Goal: Information Seeking & Learning: Find contact information

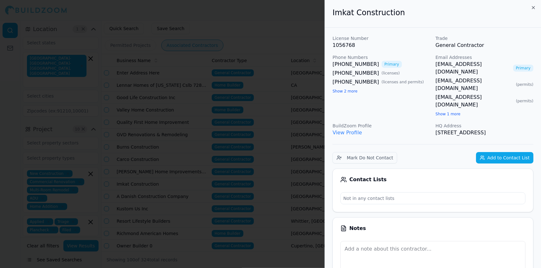
scroll to position [0, 120]
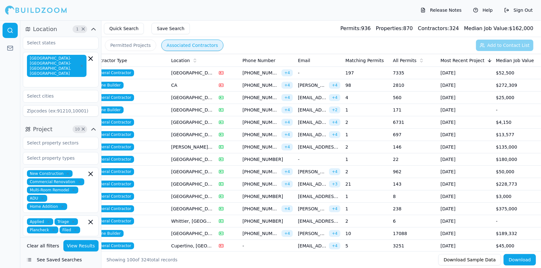
click at [234, 192] on td at bounding box center [228, 197] width 24 height 12
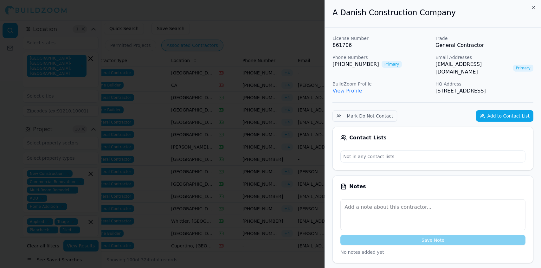
click at [192, 66] on div at bounding box center [270, 134] width 541 height 268
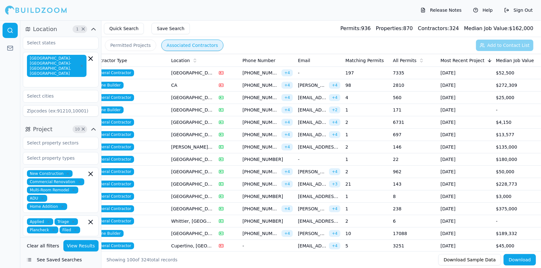
click at [434, 188] on td "143" at bounding box center [415, 184] width 48 height 12
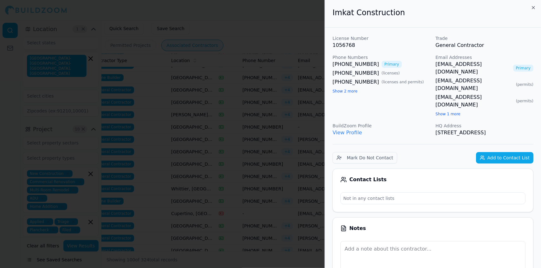
scroll to position [33, 0]
click at [265, 183] on div at bounding box center [270, 134] width 541 height 268
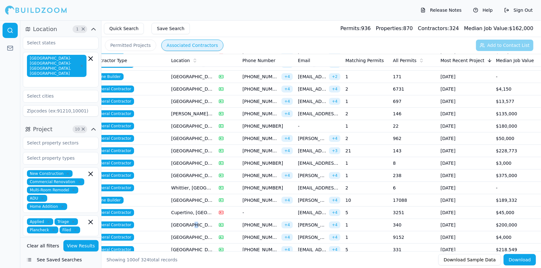
click at [187, 224] on td "[GEOGRAPHIC_DATA], [GEOGRAPHIC_DATA]" at bounding box center [193, 225] width 48 height 12
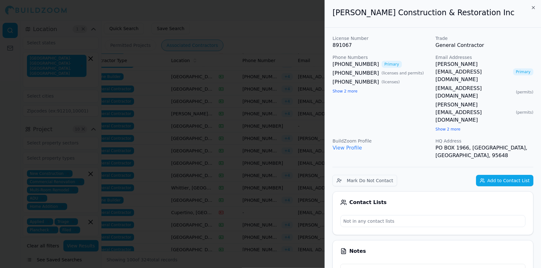
drag, startPoint x: 164, startPoint y: 187, endPoint x: 129, endPoint y: 173, distance: 37.9
click at [129, 173] on div at bounding box center [270, 134] width 541 height 268
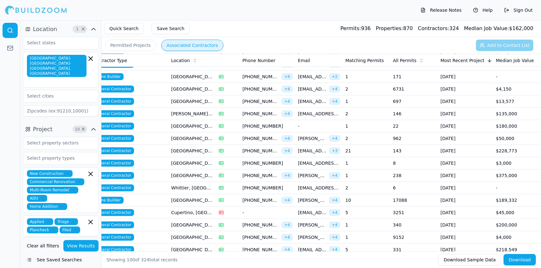
click at [135, 199] on td "Home Builder" at bounding box center [128, 200] width 79 height 12
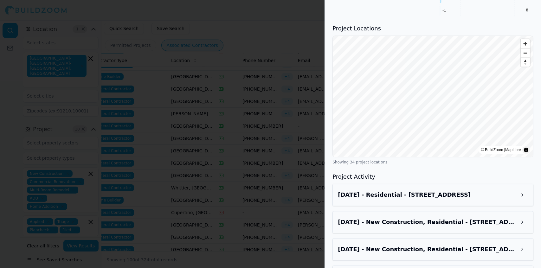
scroll to position [837, 0]
click at [514, 189] on div "[DATE] - Residential - [STREET_ADDRESS]" at bounding box center [433, 194] width 190 height 11
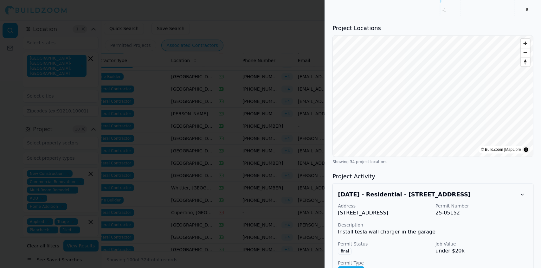
click at [504, 203] on div "Address [STREET_ADDRESS] Permit Number 25-05152 Description Install tesla wall …" at bounding box center [433, 247] width 190 height 89
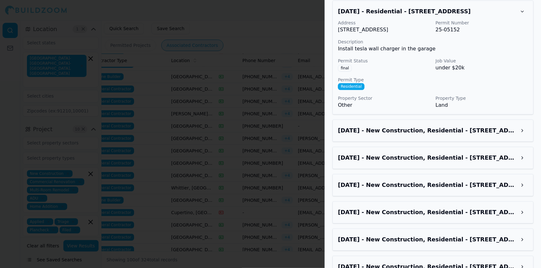
scroll to position [1023, 0]
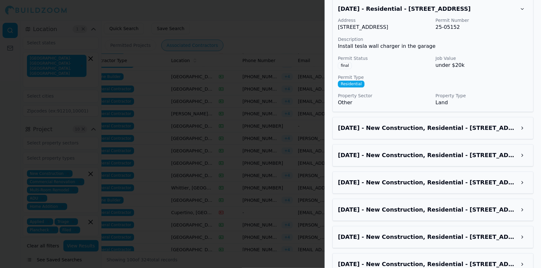
click at [523, 122] on button at bounding box center [522, 127] width 11 height 11
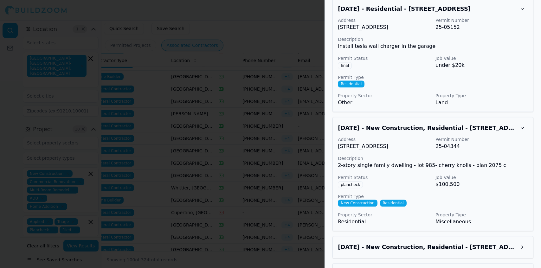
click at [176, 138] on div at bounding box center [270, 134] width 541 height 268
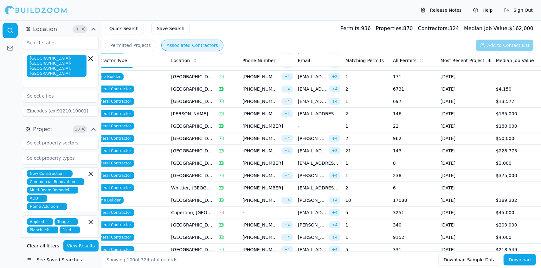
click at [172, 134] on td "[GEOGRAPHIC_DATA], [GEOGRAPHIC_DATA]" at bounding box center [193, 139] width 48 height 12
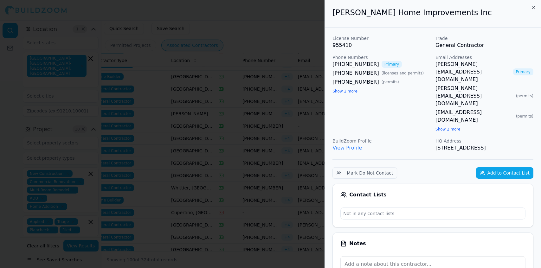
click at [96, 14] on div at bounding box center [270, 134] width 541 height 268
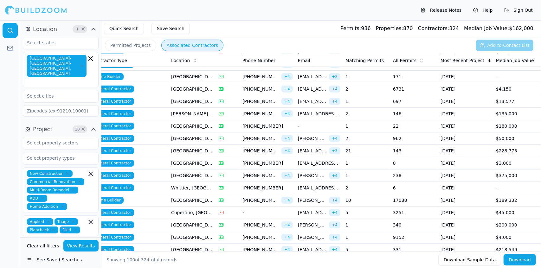
click at [221, 186] on icon at bounding box center [221, 187] width 5 height 5
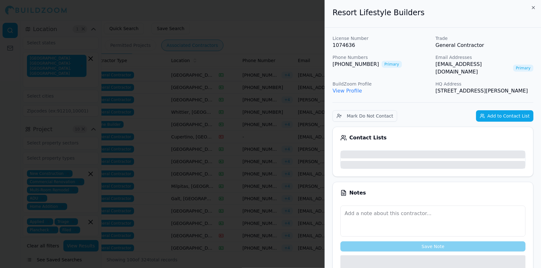
scroll to position [110, 0]
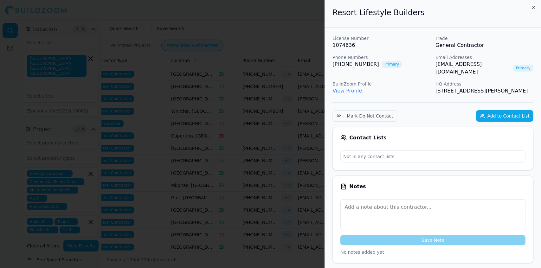
click at [270, 161] on div at bounding box center [270, 134] width 541 height 268
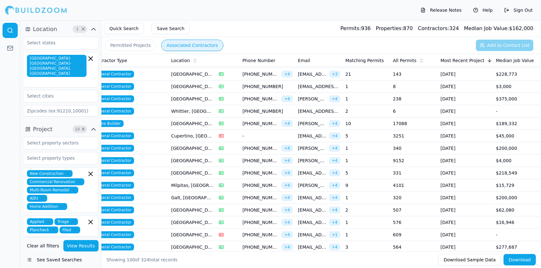
click at [188, 96] on td "[GEOGRAPHIC_DATA], [GEOGRAPHIC_DATA]" at bounding box center [193, 99] width 48 height 12
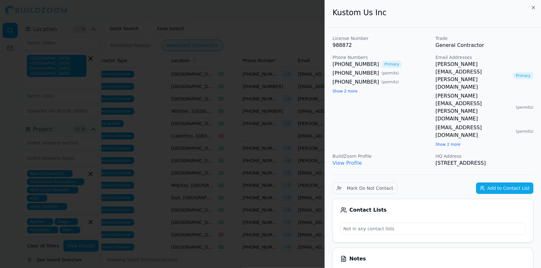
click at [188, 96] on div at bounding box center [270, 134] width 541 height 268
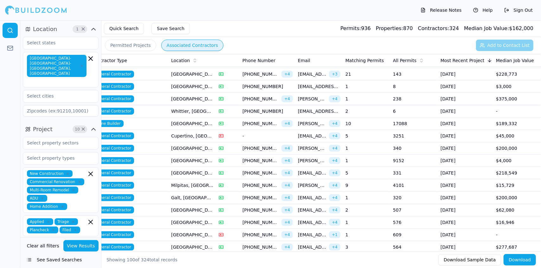
click at [186, 245] on td "[GEOGRAPHIC_DATA], [GEOGRAPHIC_DATA]" at bounding box center [193, 247] width 48 height 12
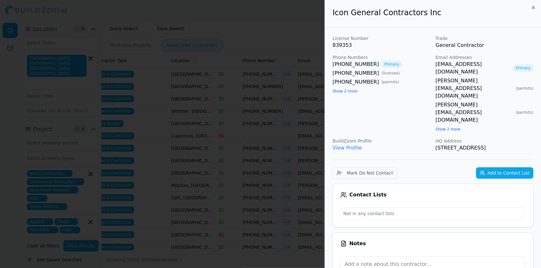
click at [214, 199] on div at bounding box center [270, 134] width 541 height 268
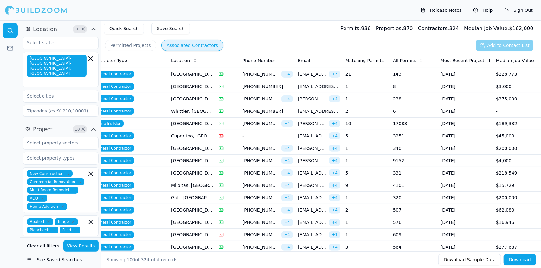
click at [519, 196] on td "$200,000" at bounding box center [518, 198] width 48 height 12
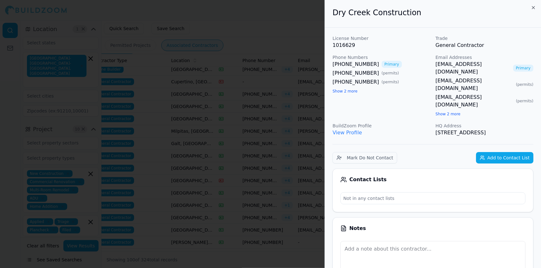
scroll to position [165, 0]
click at [269, 133] on div at bounding box center [270, 134] width 541 height 268
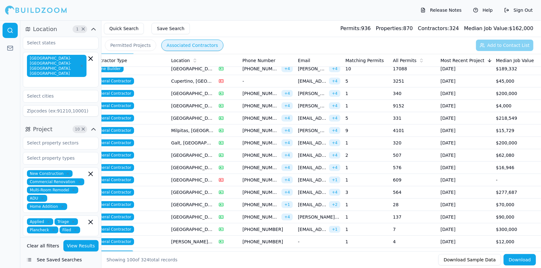
click at [195, 227] on td "[GEOGRAPHIC_DATA], [GEOGRAPHIC_DATA]" at bounding box center [193, 230] width 48 height 12
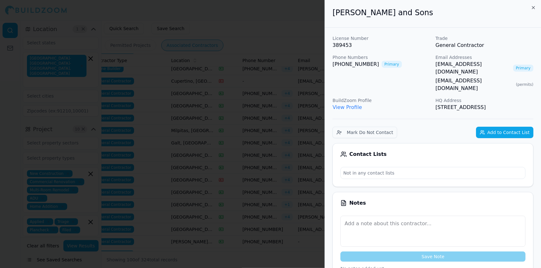
drag, startPoint x: 195, startPoint y: 227, endPoint x: 154, endPoint y: 208, distance: 45.1
click at [154, 208] on div at bounding box center [270, 134] width 541 height 268
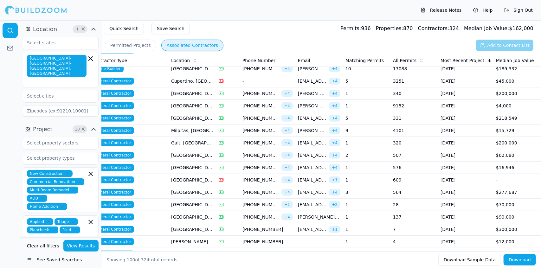
click at [177, 226] on td "[GEOGRAPHIC_DATA], [GEOGRAPHIC_DATA]" at bounding box center [193, 230] width 48 height 12
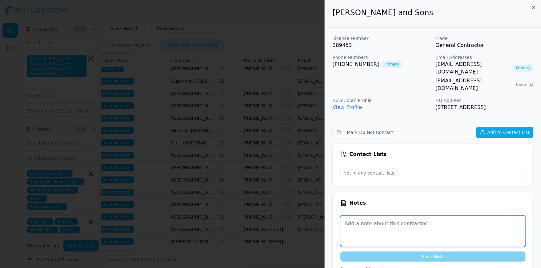
click at [493, 238] on textarea at bounding box center [433, 231] width 185 height 31
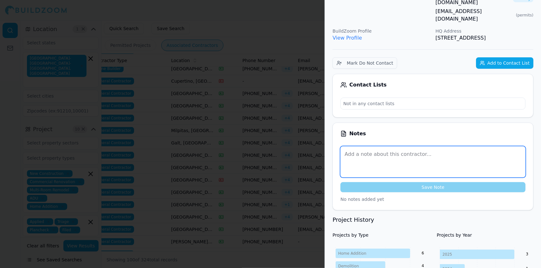
scroll to position [74, 0]
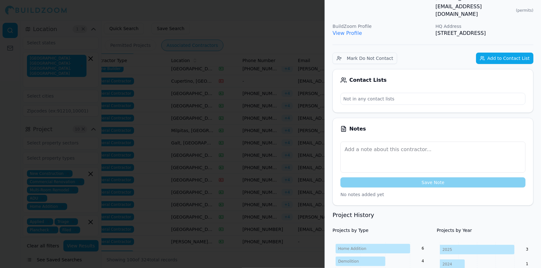
click at [149, 194] on div at bounding box center [270, 134] width 541 height 268
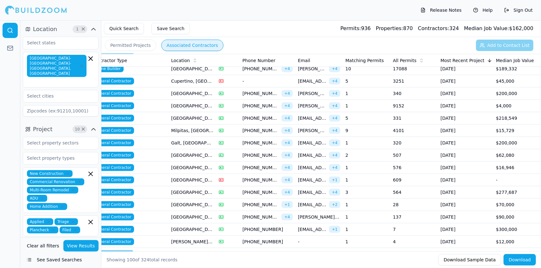
click at [160, 188] on td "General Contractor" at bounding box center [128, 192] width 79 height 12
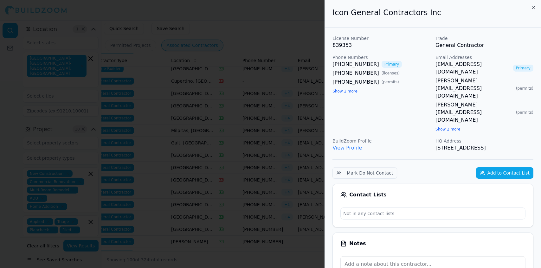
click at [333, 89] on button "Show 2 more" at bounding box center [345, 91] width 25 height 5
click at [353, 145] on link "View Profile" at bounding box center [347, 148] width 29 height 6
click at [225, 105] on div at bounding box center [270, 134] width 541 height 268
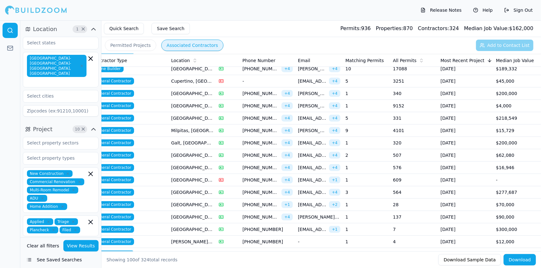
click at [312, 226] on span "[EMAIL_ADDRESS][DOMAIN_NAME]" at bounding box center [312, 229] width 29 height 6
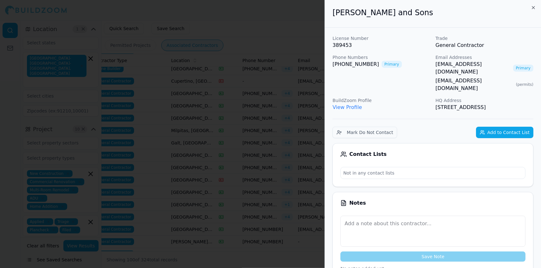
click at [283, 129] on div at bounding box center [270, 134] width 541 height 268
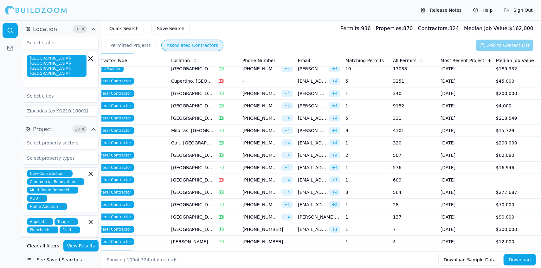
click at [491, 211] on td "[DATE]" at bounding box center [465, 217] width 55 height 12
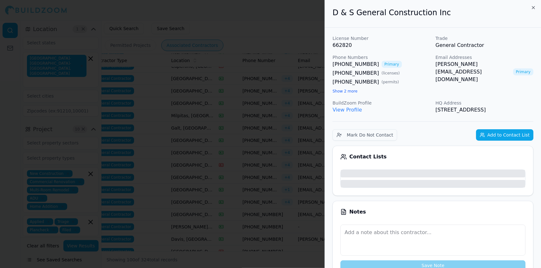
scroll to position [181, 0]
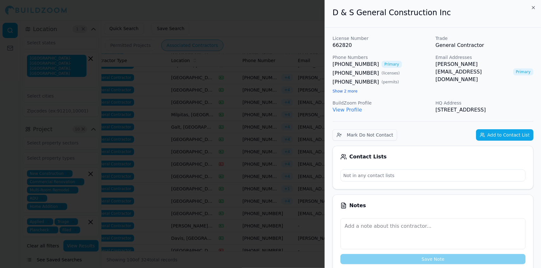
click at [257, 140] on div at bounding box center [270, 134] width 541 height 268
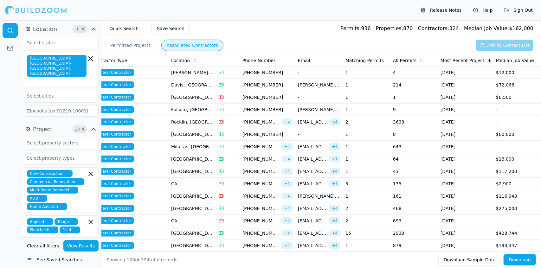
scroll to position [335, 0]
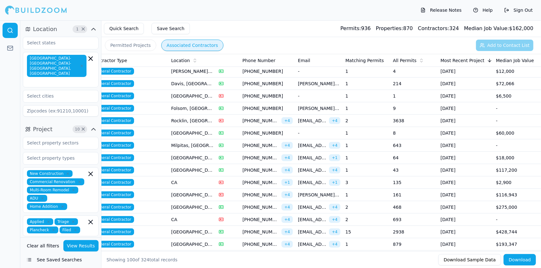
click at [242, 228] on td "[PHONE_NUMBER] + 4" at bounding box center [267, 232] width 55 height 12
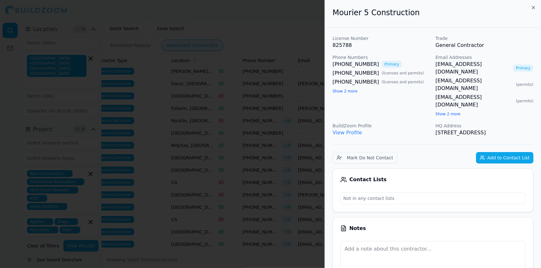
drag, startPoint x: 459, startPoint y: 117, endPoint x: 333, endPoint y: 20, distance: 159.0
copy div "Mourier 5 Construction License Number 825788 Trade General Contractor Phone Num…"
click at [273, 28] on div at bounding box center [270, 134] width 541 height 268
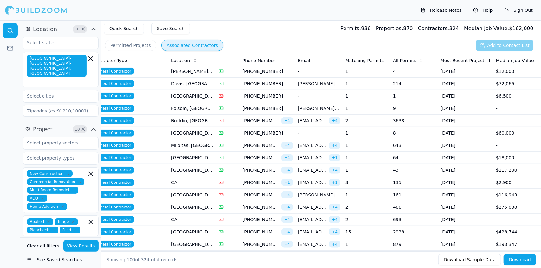
click at [324, 230] on span "[EMAIL_ADDRESS][DOMAIN_NAME]" at bounding box center [312, 232] width 29 height 6
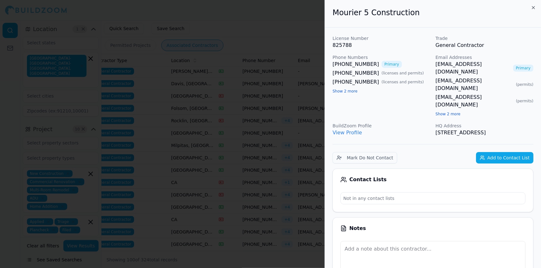
drag, startPoint x: 459, startPoint y: 119, endPoint x: 334, endPoint y: 19, distance: 159.9
copy div "Mourier 5 Construction License Number 825788 Trade General Contractor Phone Num…"
click at [170, 61] on div at bounding box center [270, 134] width 541 height 268
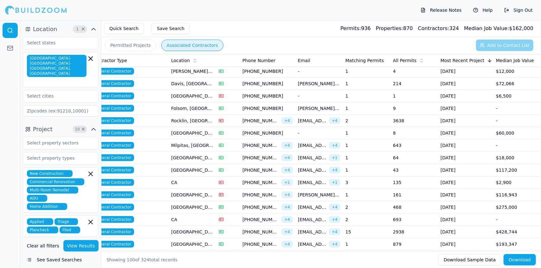
click at [511, 220] on td "-" at bounding box center [518, 220] width 48 height 12
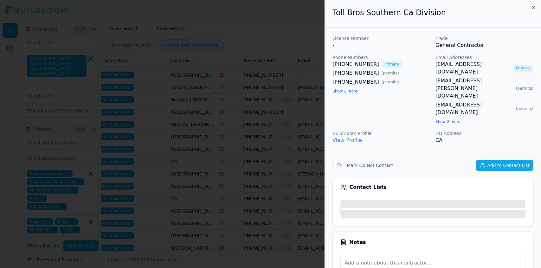
scroll to position [357, 0]
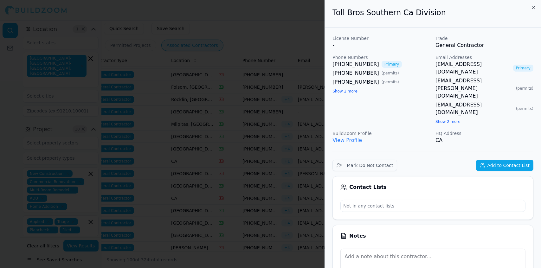
click at [127, 139] on div at bounding box center [270, 134] width 541 height 268
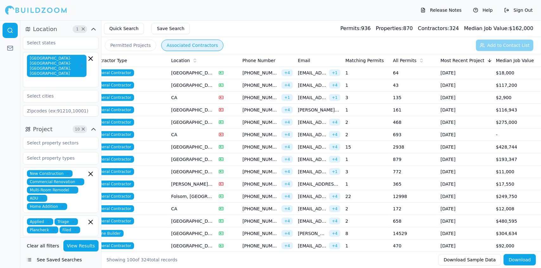
scroll to position [421, 0]
click at [269, 193] on span "[PHONE_NUMBER]" at bounding box center [261, 196] width 36 height 6
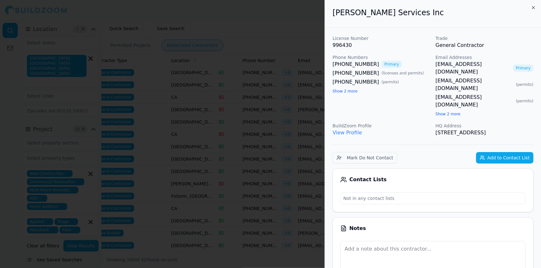
click at [269, 191] on div at bounding box center [270, 134] width 541 height 268
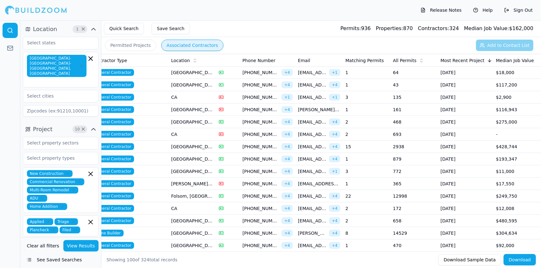
click at [318, 218] on span "[EMAIL_ADDRESS][DOMAIN_NAME]" at bounding box center [312, 221] width 29 height 6
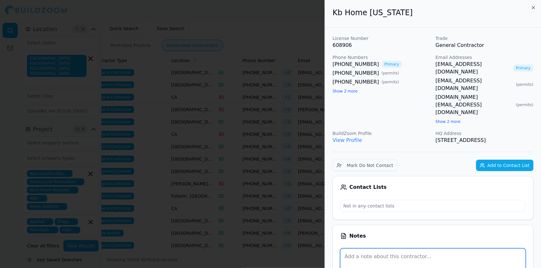
click at [500, 249] on textarea at bounding box center [433, 264] width 185 height 31
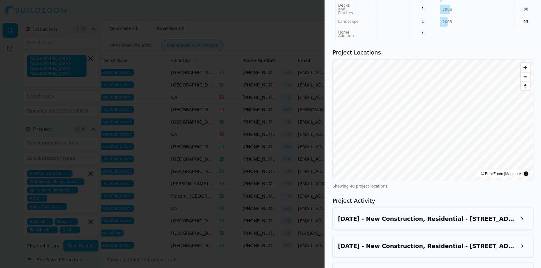
scroll to position [521, 0]
click at [525, 214] on button at bounding box center [522, 219] width 11 height 11
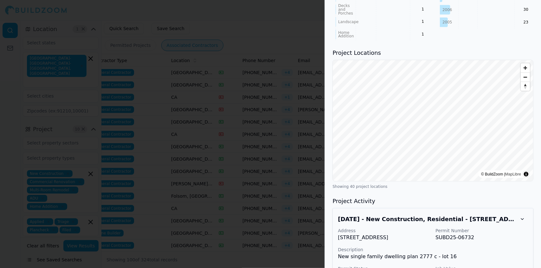
click at [509, 266] on p "Job Value" at bounding box center [482, 269] width 93 height 6
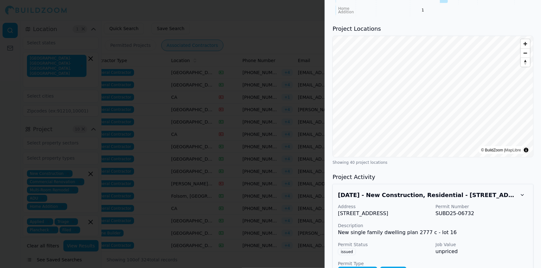
scroll to position [552, 0]
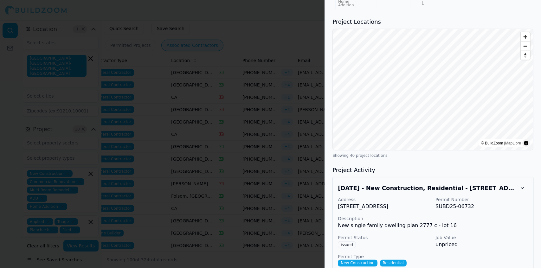
click at [318, 216] on div at bounding box center [270, 134] width 541 height 268
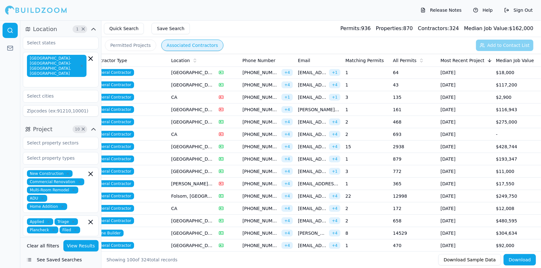
click at [180, 216] on td "[GEOGRAPHIC_DATA], [GEOGRAPHIC_DATA]" at bounding box center [193, 221] width 48 height 12
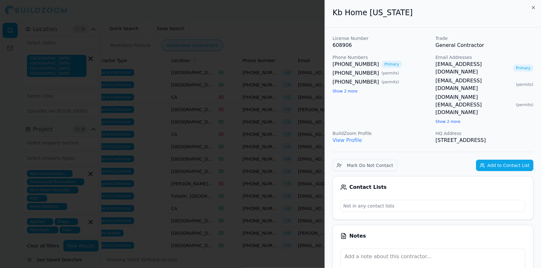
click at [261, 72] on div at bounding box center [270, 134] width 541 height 268
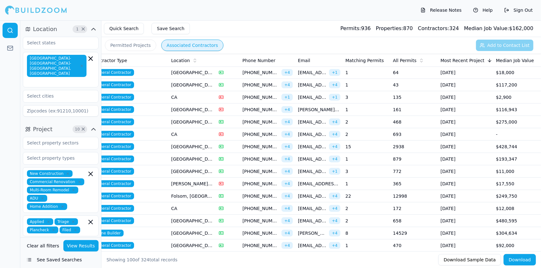
click at [194, 227] on td "[GEOGRAPHIC_DATA], [GEOGRAPHIC_DATA]" at bounding box center [193, 233] width 48 height 12
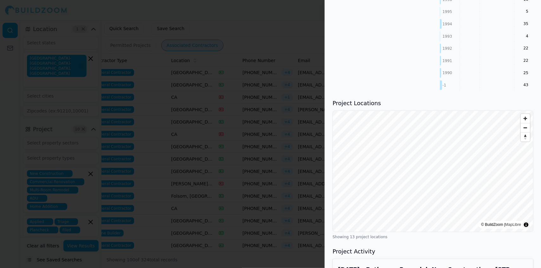
scroll to position [784, 0]
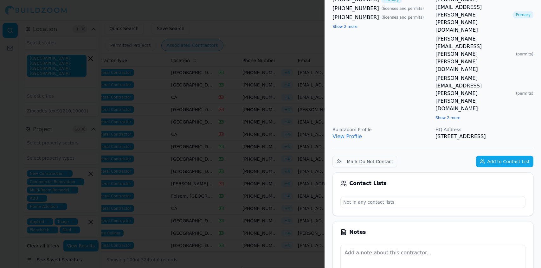
scroll to position [0, 0]
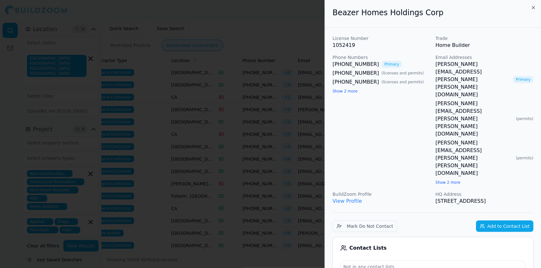
click at [289, 79] on div at bounding box center [270, 134] width 541 height 268
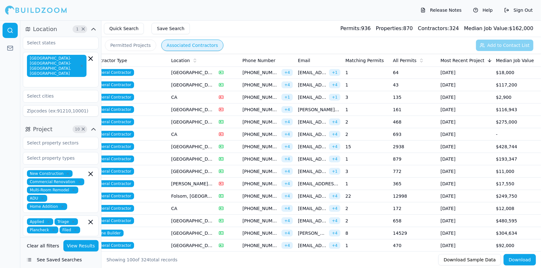
click at [289, 81] on span "+ 4" at bounding box center [287, 84] width 11 height 7
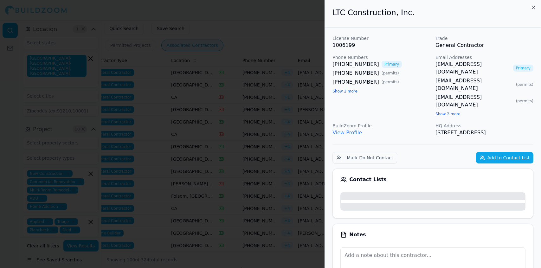
click at [421, 244] on div at bounding box center [270, 134] width 541 height 268
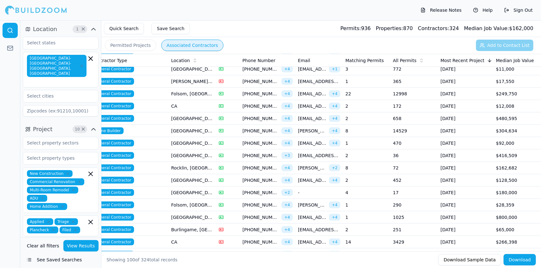
scroll to position [523, 0]
click at [252, 137] on td "[PHONE_NUMBER] + 4" at bounding box center [267, 143] width 55 height 12
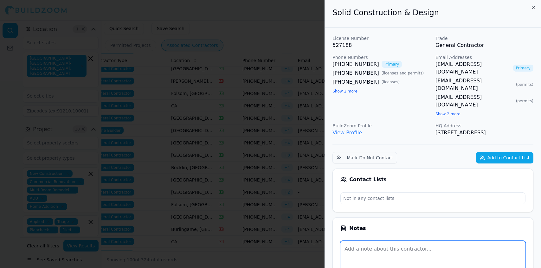
click at [483, 241] on textarea at bounding box center [433, 256] width 185 height 31
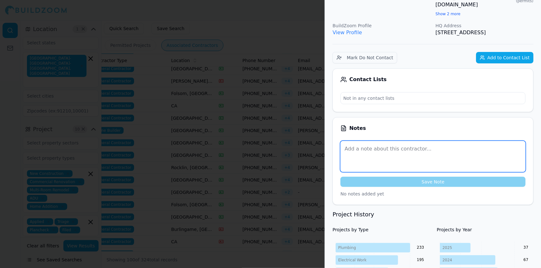
scroll to position [101, 0]
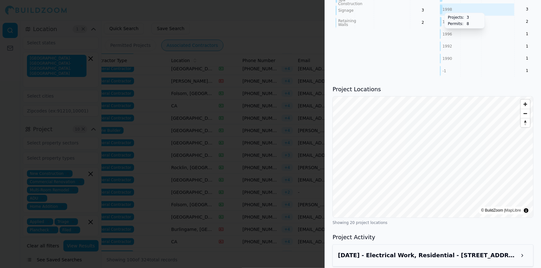
scroll to position [622, 0]
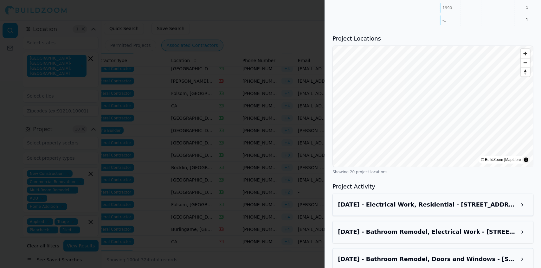
scroll to position [675, 0]
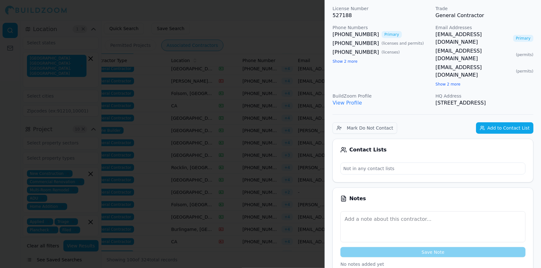
scroll to position [0, 0]
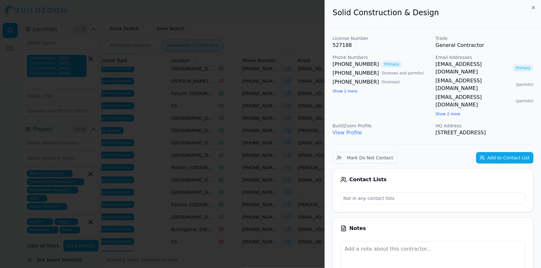
click at [296, 115] on div at bounding box center [270, 134] width 541 height 268
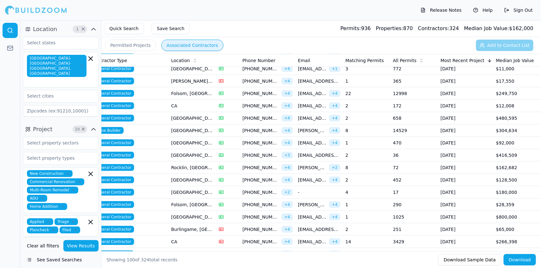
click at [294, 89] on td "[PHONE_NUMBER] + 4" at bounding box center [267, 94] width 55 height 12
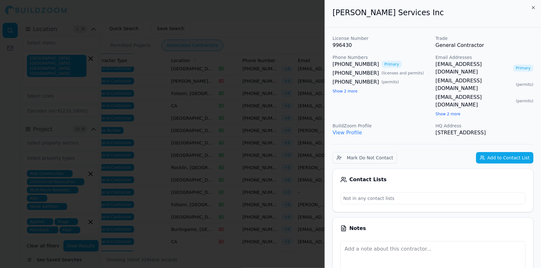
click at [294, 89] on div at bounding box center [270, 134] width 541 height 268
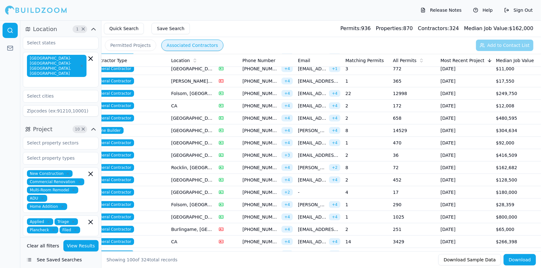
click at [316, 214] on span "[EMAIL_ADDRESS][DOMAIN_NAME]" at bounding box center [312, 217] width 29 height 6
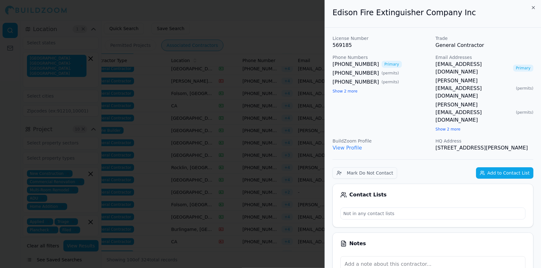
click at [298, 181] on div at bounding box center [270, 134] width 541 height 268
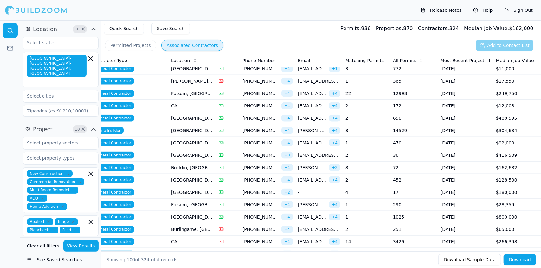
click at [325, 239] on span "[EMAIL_ADDRESS][DOMAIN_NAME]" at bounding box center [312, 242] width 29 height 6
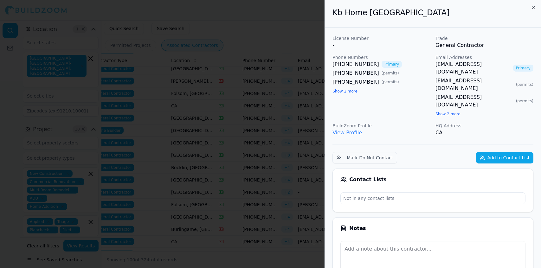
click at [325, 235] on div "Kb Home North Bay License Number - Trade General Contractor Phone Numbers [PHON…" at bounding box center [433, 134] width 217 height 268
click at [303, 233] on div at bounding box center [270, 134] width 541 height 268
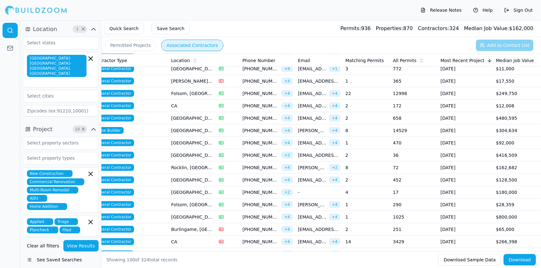
click at [308, 90] on span "[EMAIL_ADDRESS][DOMAIN_NAME]" at bounding box center [312, 93] width 29 height 6
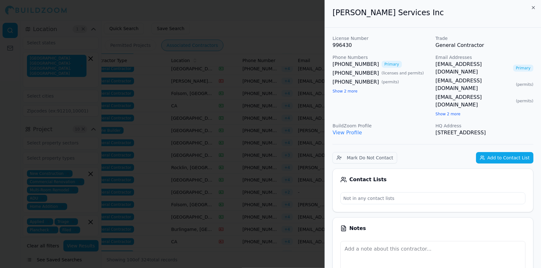
click at [308, 87] on div at bounding box center [270, 134] width 541 height 268
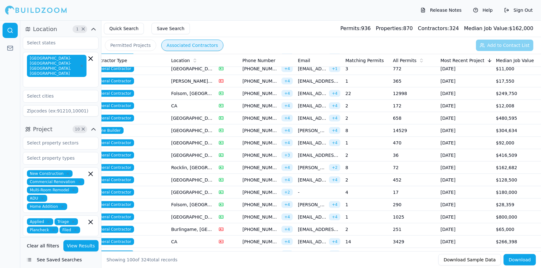
click at [310, 115] on span "[EMAIL_ADDRESS][DOMAIN_NAME]" at bounding box center [312, 118] width 29 height 6
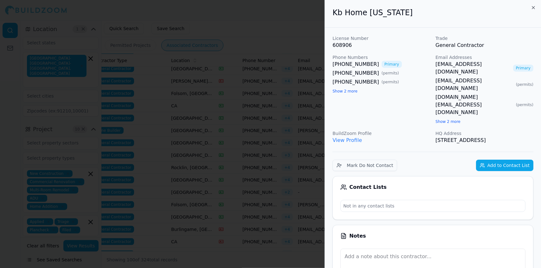
click at [310, 112] on div at bounding box center [270, 134] width 541 height 268
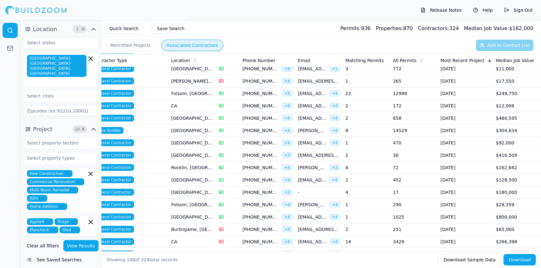
click at [317, 127] on span "[PERSON_NAME][EMAIL_ADDRESS][PERSON_NAME][PERSON_NAME][DOMAIN_NAME]" at bounding box center [312, 130] width 29 height 6
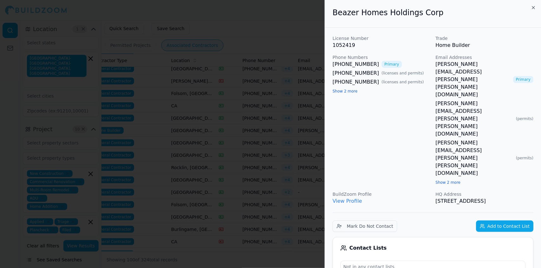
click at [317, 125] on div at bounding box center [270, 134] width 541 height 268
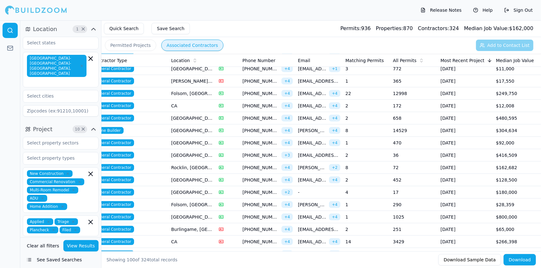
click at [321, 140] on span "[EMAIL_ADDRESS][DOMAIN_NAME]" at bounding box center [312, 143] width 29 height 6
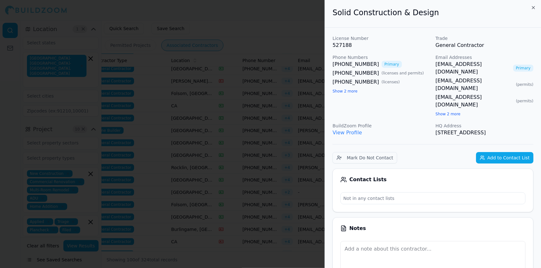
click at [238, 48] on div at bounding box center [270, 134] width 541 height 268
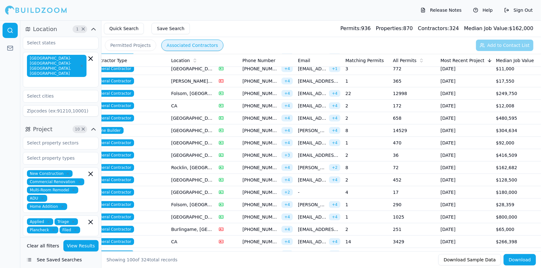
click at [308, 90] on span "[EMAIL_ADDRESS][DOMAIN_NAME]" at bounding box center [312, 93] width 29 height 6
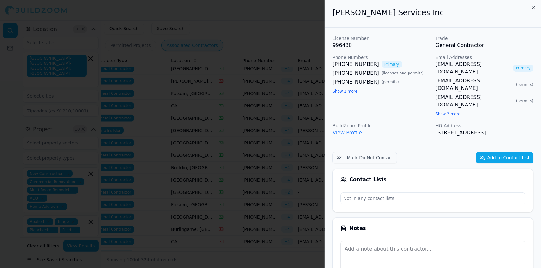
click at [308, 89] on div at bounding box center [270, 134] width 541 height 268
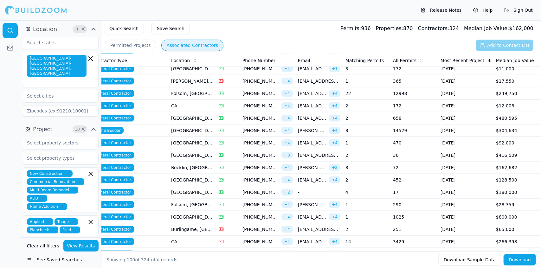
click at [309, 103] on span "[EMAIL_ADDRESS][DOMAIN_NAME]" at bounding box center [312, 106] width 29 height 6
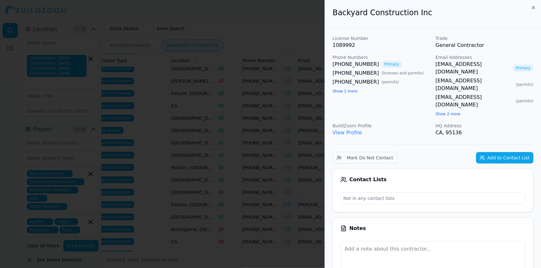
click at [309, 103] on div at bounding box center [270, 134] width 541 height 268
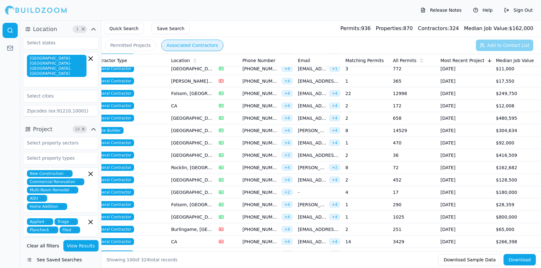
click at [307, 103] on span "[EMAIL_ADDRESS][DOMAIN_NAME]" at bounding box center [312, 106] width 29 height 6
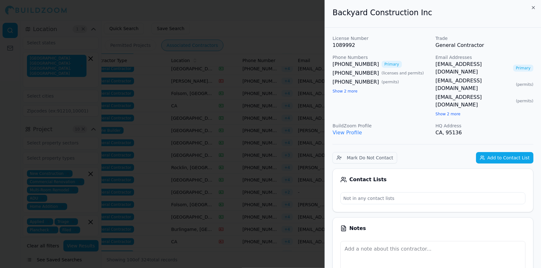
click at [307, 102] on div at bounding box center [270, 134] width 541 height 268
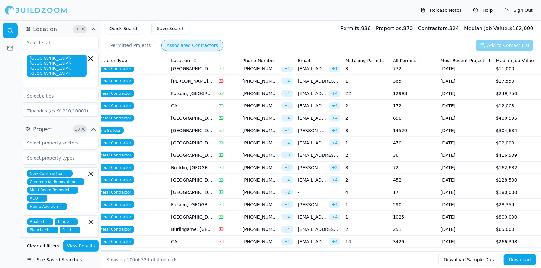
click at [312, 103] on span "[EMAIL_ADDRESS][DOMAIN_NAME]" at bounding box center [312, 106] width 29 height 6
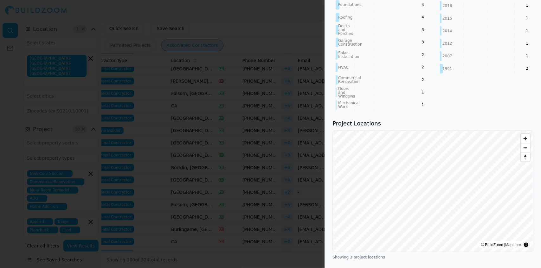
scroll to position [501, 0]
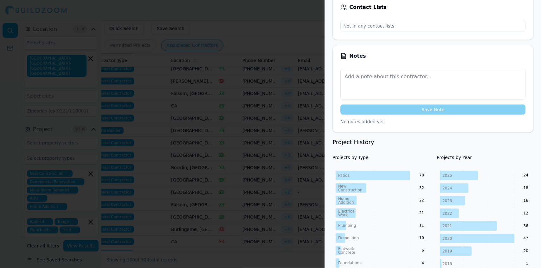
scroll to position [171, 0]
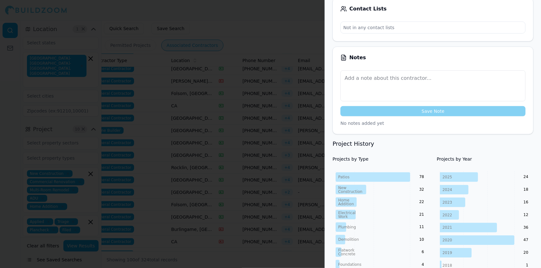
click at [305, 38] on div at bounding box center [270, 134] width 541 height 268
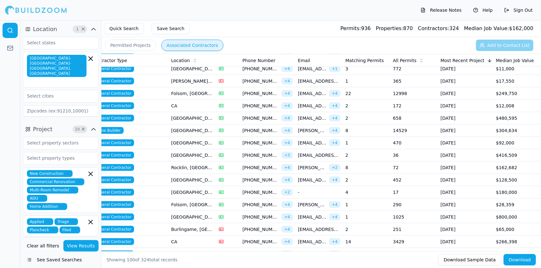
click at [511, 203] on td "$28,359" at bounding box center [518, 205] width 48 height 12
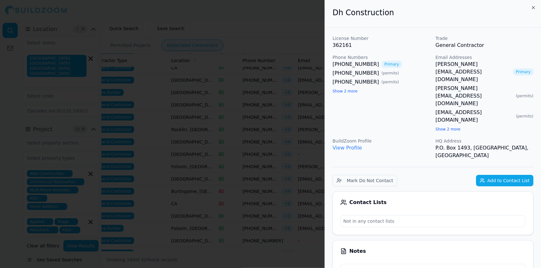
scroll to position [562, 0]
click at [253, 91] on div at bounding box center [270, 134] width 541 height 268
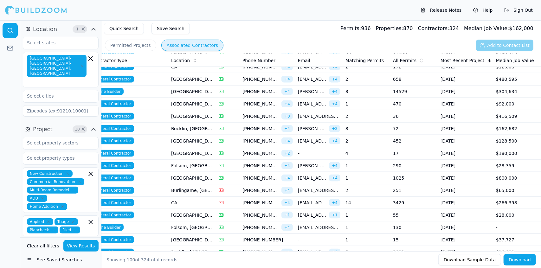
click at [504, 197] on td "$266,398" at bounding box center [518, 203] width 48 height 12
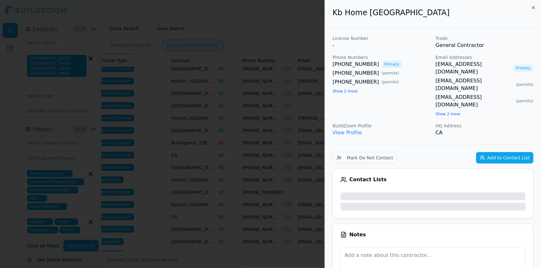
scroll to position [614, 0]
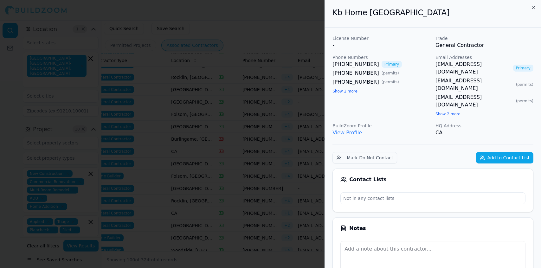
click at [290, 198] on div at bounding box center [270, 134] width 541 height 268
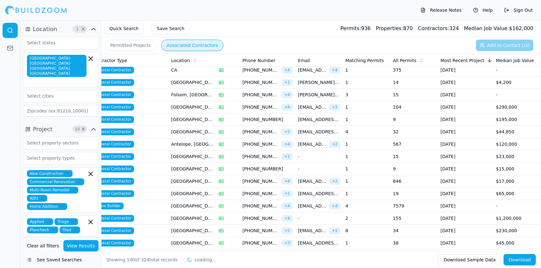
scroll to position [1006, 0]
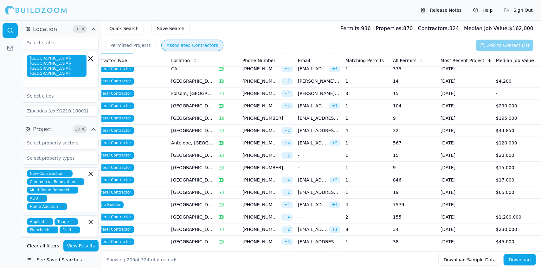
click at [195, 211] on td "[GEOGRAPHIC_DATA], [GEOGRAPHIC_DATA]" at bounding box center [193, 217] width 48 height 12
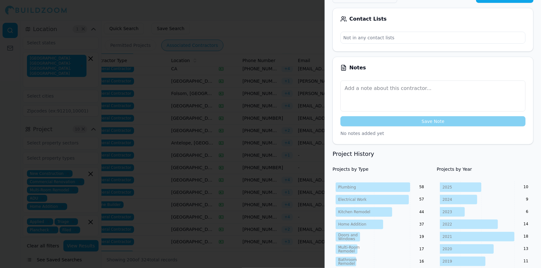
scroll to position [0, 0]
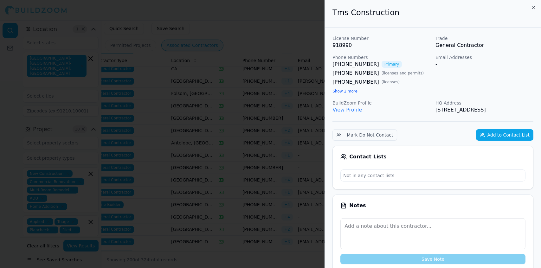
click at [166, 101] on div at bounding box center [270, 134] width 541 height 268
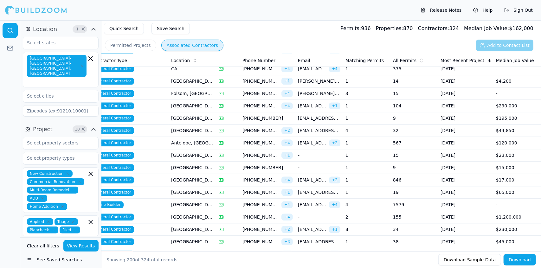
click at [127, 27] on button "Quick Search" at bounding box center [124, 28] width 40 height 11
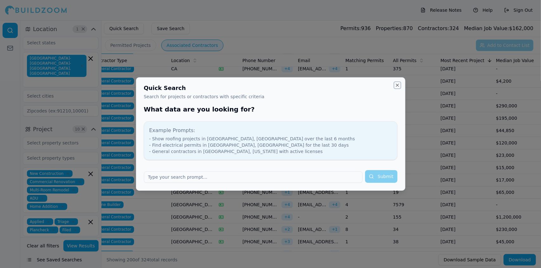
click at [397, 85] on button "Close" at bounding box center [397, 85] width 5 height 5
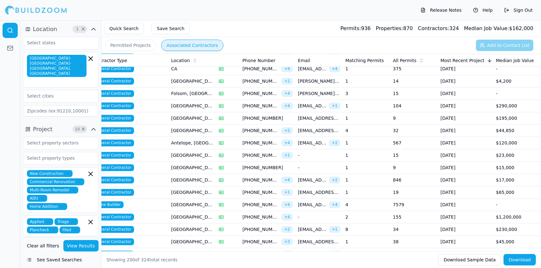
click at [128, 29] on button "Quick Search" at bounding box center [124, 28] width 40 height 11
click at [171, 29] on button "Save Search" at bounding box center [171, 28] width 38 height 11
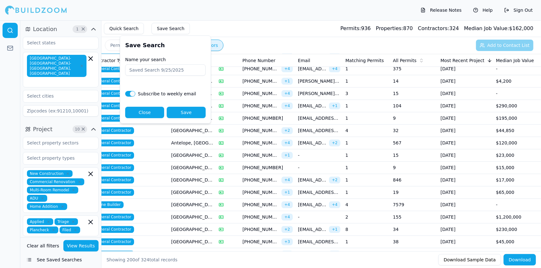
click at [201, 28] on div "Quick Search Save Search Permits: 936 Properties: 870 Contractors: 324 Median J…" at bounding box center [321, 28] width 440 height 17
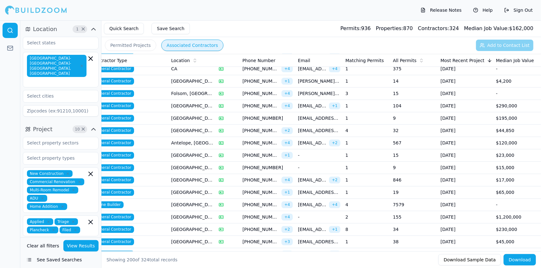
click at [135, 45] on button "Permitted Projects" at bounding box center [130, 45] width 51 height 11
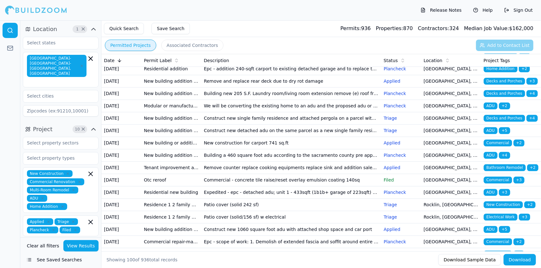
click at [126, 28] on button "Quick Search" at bounding box center [124, 28] width 40 height 11
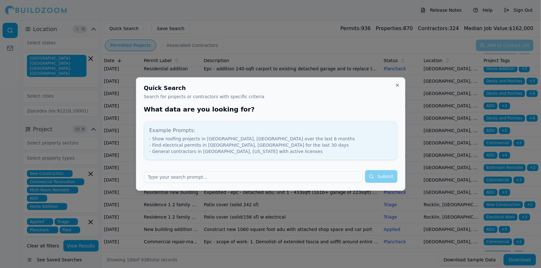
click at [220, 176] on input "text" at bounding box center [253, 177] width 219 height 11
click at [219, 178] on input "text" at bounding box center [253, 177] width 219 height 11
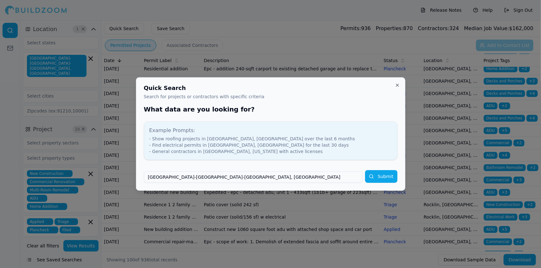
type input "[GEOGRAPHIC_DATA]-[GEOGRAPHIC_DATA]-[GEOGRAPHIC_DATA], [GEOGRAPHIC_DATA]"
click at [380, 173] on button "Submit" at bounding box center [381, 176] width 32 height 13
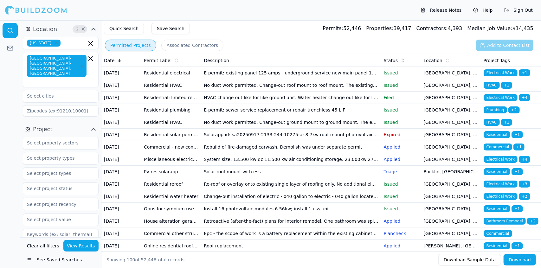
click at [40, 42] on span "[US_STATE]" at bounding box center [44, 43] width 34 height 7
click at [137, 43] on button "Permitted Projects" at bounding box center [130, 45] width 51 height 11
click at [174, 45] on button "Associated Contractors" at bounding box center [192, 45] width 62 height 11
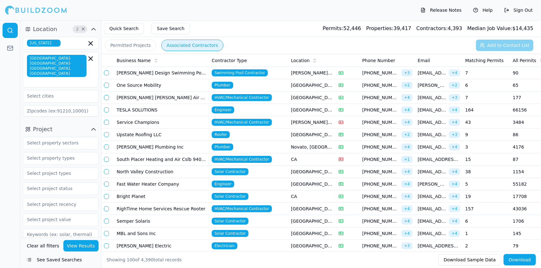
click at [326, 231] on td "[GEOGRAPHIC_DATA], [GEOGRAPHIC_DATA]" at bounding box center [313, 234] width 48 height 12
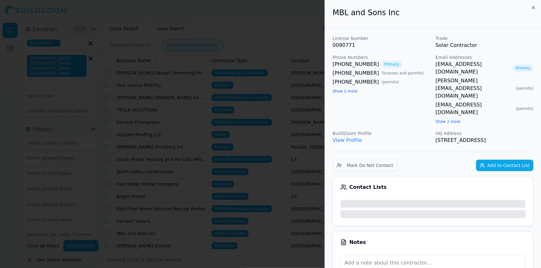
scroll to position [20, 0]
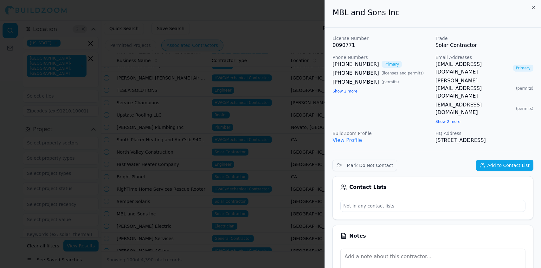
click at [284, 216] on div at bounding box center [270, 134] width 541 height 268
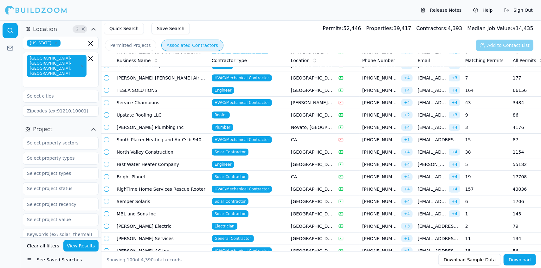
click at [481, 227] on td "2" at bounding box center [487, 226] width 48 height 12
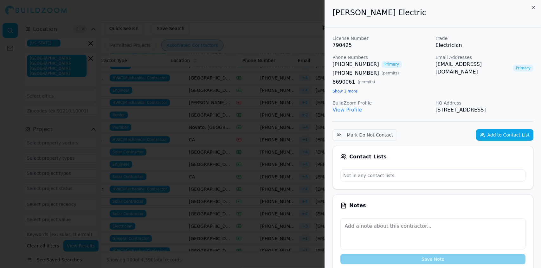
scroll to position [0, 120]
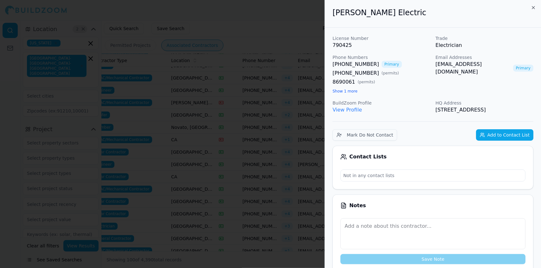
click at [127, 43] on div at bounding box center [270, 134] width 541 height 268
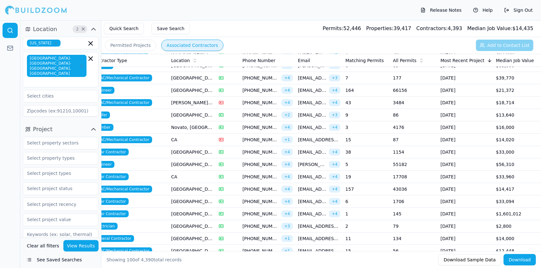
click at [502, 229] on td "$2,800" at bounding box center [518, 226] width 48 height 12
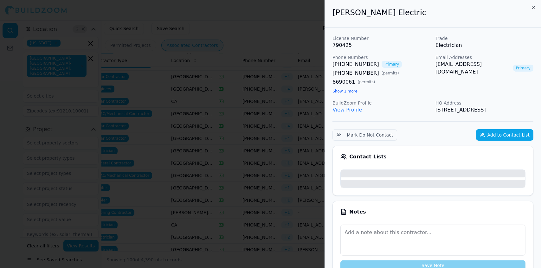
scroll to position [97, 0]
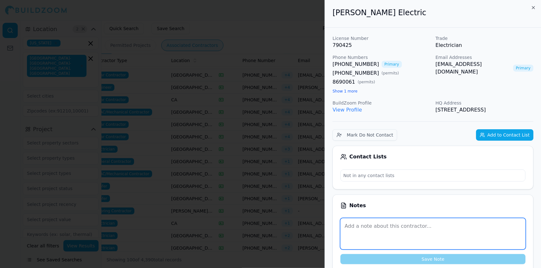
click at [492, 218] on textarea at bounding box center [433, 233] width 185 height 31
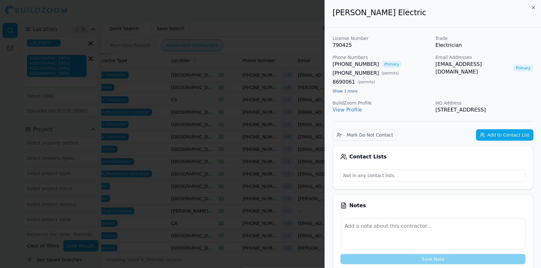
click at [306, 214] on div at bounding box center [270, 134] width 541 height 268
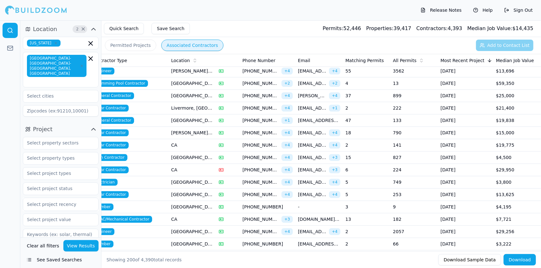
scroll to position [1172, 0]
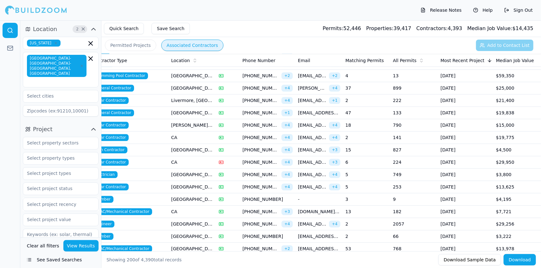
click at [58, 78] on div "[US_STATE] [GEOGRAPHIC_DATA]-[GEOGRAPHIC_DATA]-[GEOGRAPHIC_DATA], [GEOGRAPHIC_D…" at bounding box center [61, 77] width 76 height 80
click at [45, 40] on span "[US_STATE]" at bounding box center [44, 43] width 34 height 7
click at [63, 64] on span "[GEOGRAPHIC_DATA]-[GEOGRAPHIC_DATA]-[GEOGRAPHIC_DATA], [GEOGRAPHIC_DATA]" at bounding box center [57, 66] width 60 height 22
click at [6, 81] on div at bounding box center [10, 144] width 20 height 248
click at [68, 260] on button "See Saved Searches" at bounding box center [61, 259] width 76 height 11
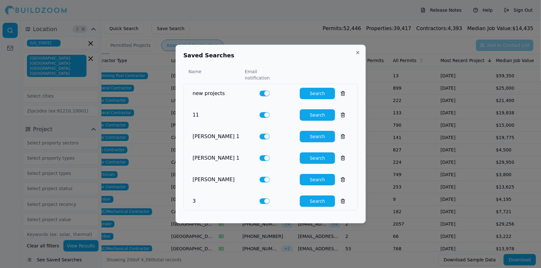
click at [315, 90] on button "Search" at bounding box center [317, 93] width 35 height 11
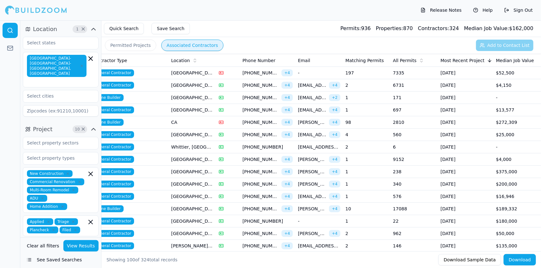
click at [268, 73] on span "[PHONE_NUMBER]" at bounding box center [261, 73] width 36 height 6
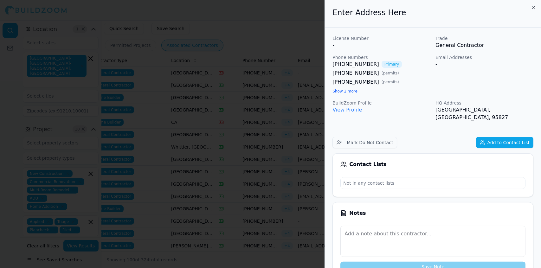
click at [268, 73] on div at bounding box center [270, 134] width 541 height 268
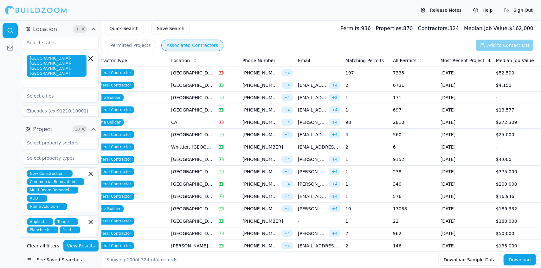
click at [255, 169] on span "[PHONE_NUMBER]" at bounding box center [261, 172] width 36 height 6
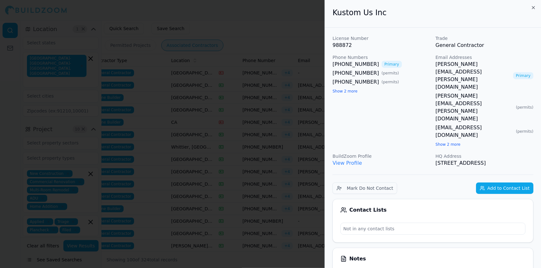
click at [255, 168] on div at bounding box center [270, 134] width 541 height 268
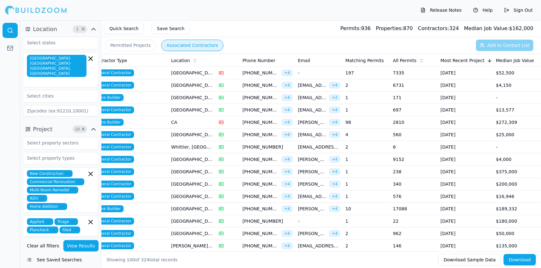
click at [261, 184] on span "[PHONE_NUMBER]" at bounding box center [261, 184] width 36 height 6
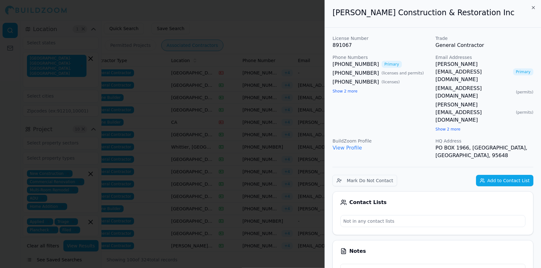
click at [261, 184] on div at bounding box center [270, 134] width 541 height 268
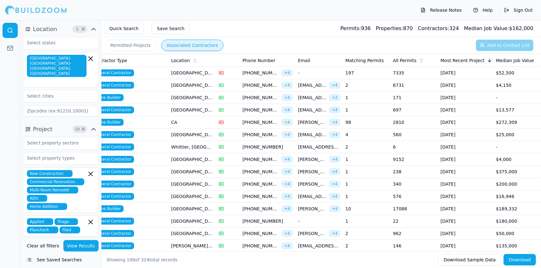
click at [257, 73] on span "[PHONE_NUMBER]" at bounding box center [261, 73] width 36 height 6
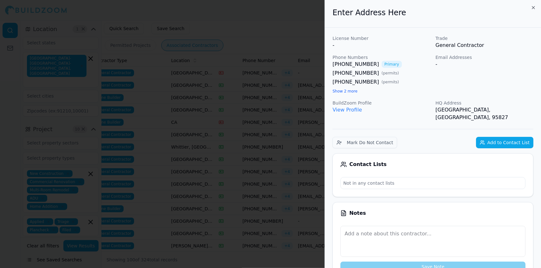
click at [257, 73] on div at bounding box center [270, 134] width 541 height 268
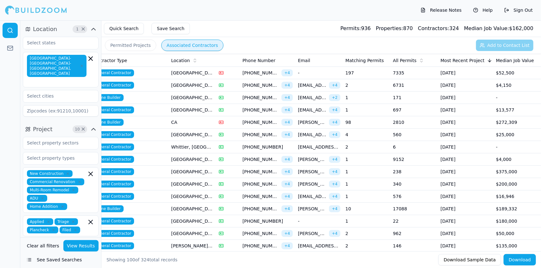
click at [518, 222] on td "$180,000" at bounding box center [518, 221] width 48 height 12
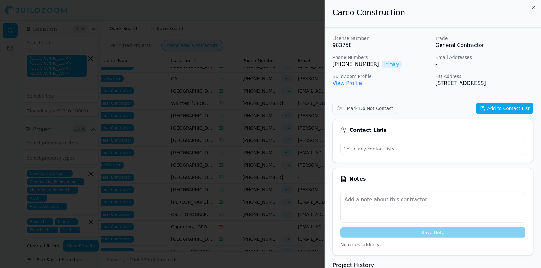
scroll to position [44, 0]
click at [289, 212] on div at bounding box center [270, 134] width 541 height 268
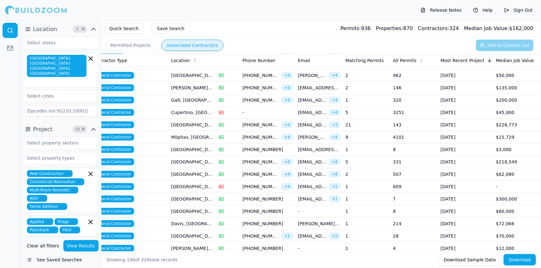
scroll to position [161, 0]
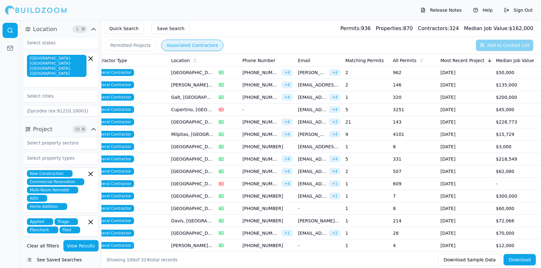
click at [504, 235] on td "$70,000" at bounding box center [518, 233] width 48 height 12
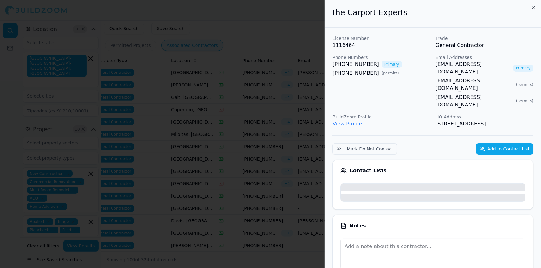
scroll to position [186, 0]
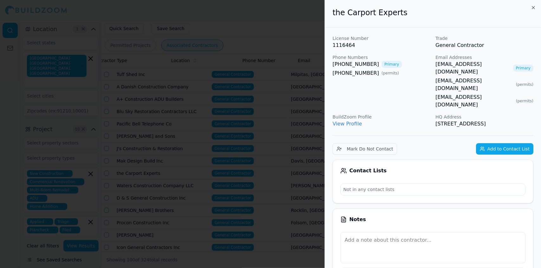
scroll to position [0, 120]
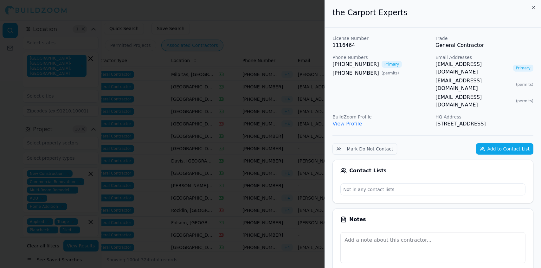
click at [299, 204] on div at bounding box center [270, 134] width 541 height 268
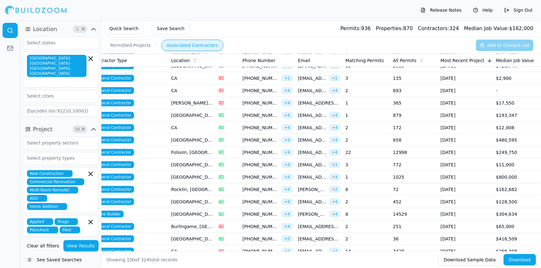
scroll to position [478, 0]
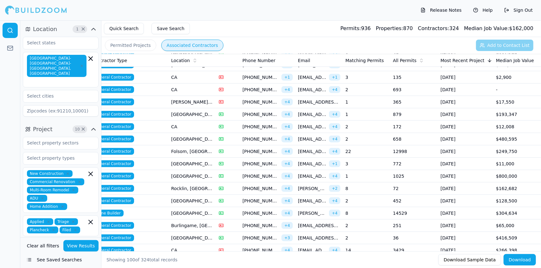
click at [509, 226] on td "$65,000" at bounding box center [518, 226] width 48 height 12
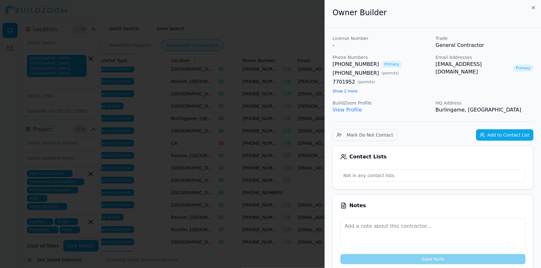
scroll to position [586, 0]
click at [302, 192] on div at bounding box center [270, 134] width 541 height 268
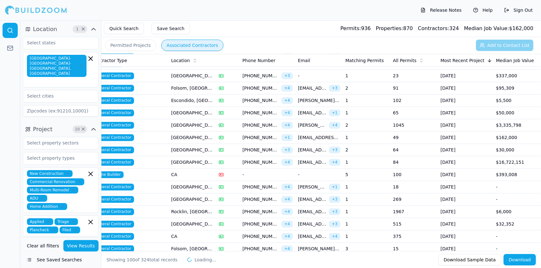
scroll to position [838, 0]
click at [505, 231] on td "-" at bounding box center [518, 237] width 48 height 12
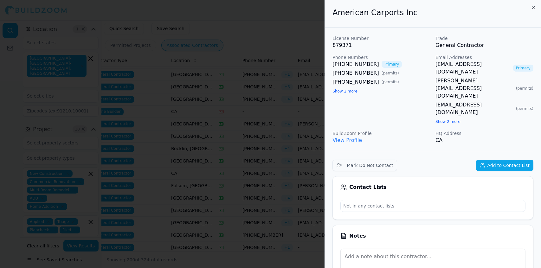
scroll to position [913, 0]
click at [290, 192] on div at bounding box center [270, 134] width 541 height 268
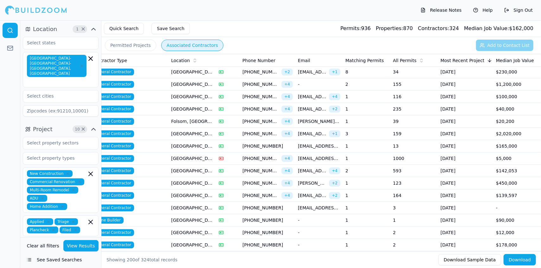
scroll to position [1164, 0]
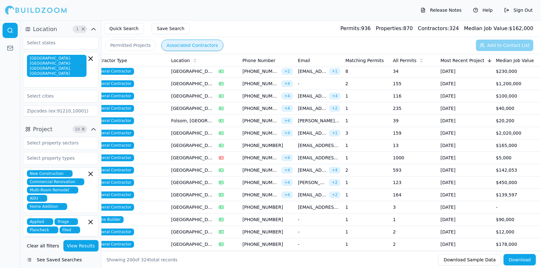
click at [266, 130] on span "[PHONE_NUMBER]" at bounding box center [261, 133] width 36 height 6
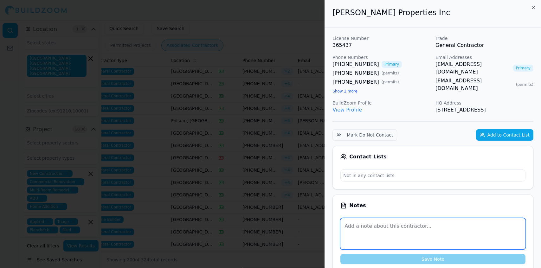
click at [490, 236] on textarea at bounding box center [433, 233] width 185 height 31
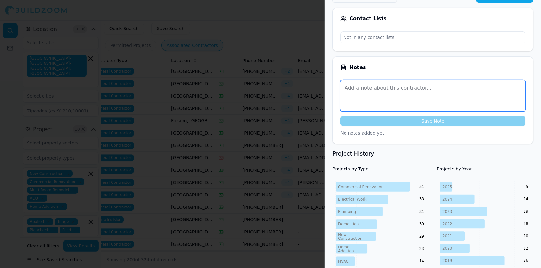
scroll to position [140, 0]
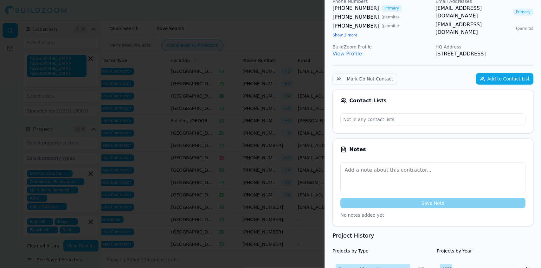
scroll to position [0, 0]
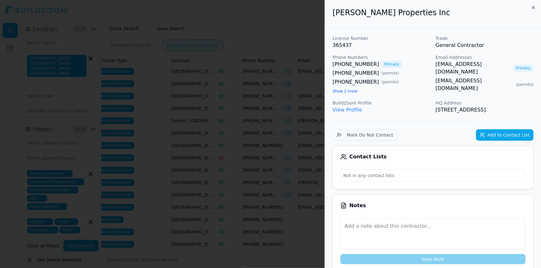
drag, startPoint x: 463, startPoint y: 118, endPoint x: 328, endPoint y: 14, distance: 171.1
copy div "Jackson Properties Inc License Number 365437 Trade General Contractor Phone Num…"
click at [190, 48] on div at bounding box center [270, 134] width 541 height 268
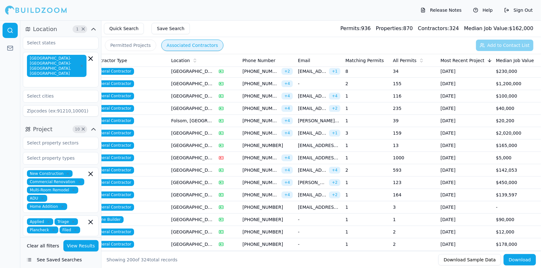
click at [325, 130] on span "[EMAIL_ADDRESS][DOMAIN_NAME]" at bounding box center [312, 133] width 29 height 6
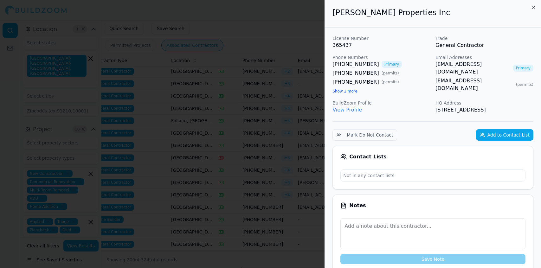
click at [226, 40] on div at bounding box center [270, 134] width 541 height 268
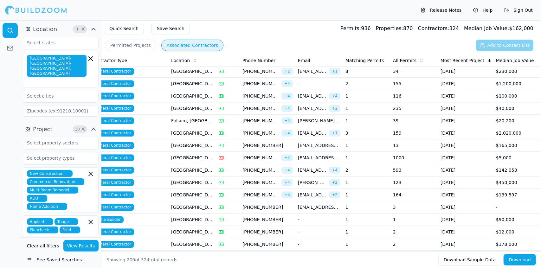
click at [247, 179] on span "[PHONE_NUMBER]" at bounding box center [261, 182] width 36 height 6
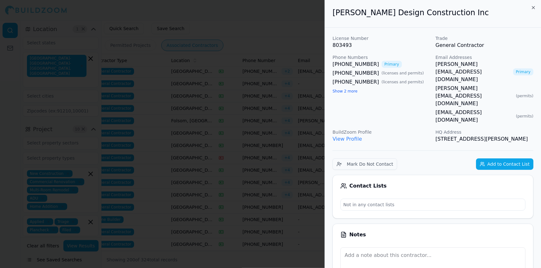
click at [490, 224] on div "Notes Save Note No notes added yet" at bounding box center [433, 268] width 201 height 88
click at [252, 80] on div at bounding box center [270, 134] width 541 height 268
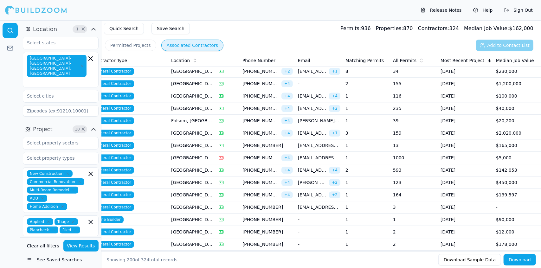
click at [312, 130] on span "[EMAIL_ADDRESS][DOMAIN_NAME]" at bounding box center [312, 133] width 29 height 6
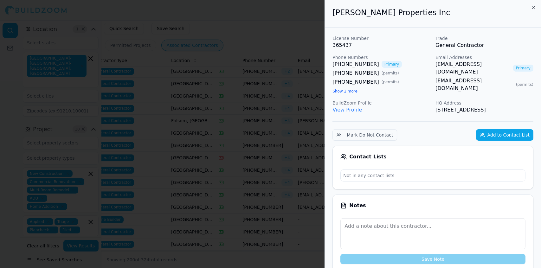
click at [312, 121] on div at bounding box center [270, 134] width 541 height 268
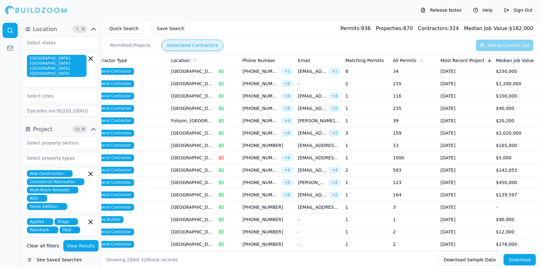
click at [311, 142] on span "[EMAIL_ADDRESS][DOMAIN_NAME]" at bounding box center [319, 145] width 42 height 6
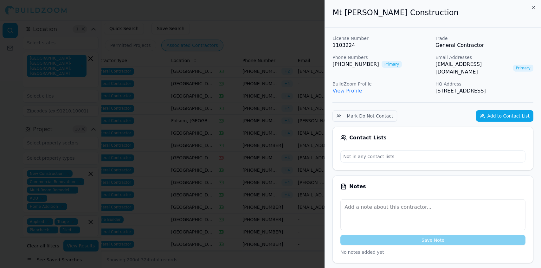
click at [501, 229] on div "Save Note" at bounding box center [433, 222] width 185 height 46
click at [507, 249] on p "No notes added yet" at bounding box center [433, 252] width 185 height 6
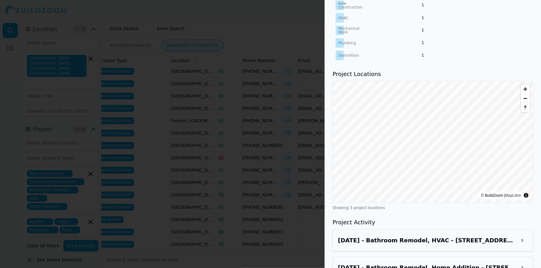
scroll to position [462, 0]
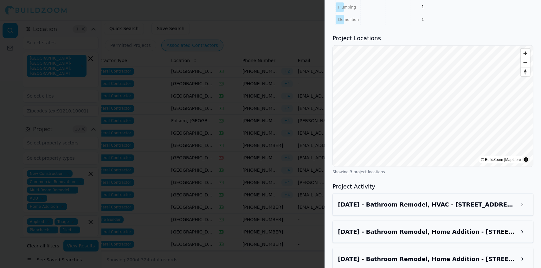
click at [289, 73] on div at bounding box center [270, 134] width 541 height 268
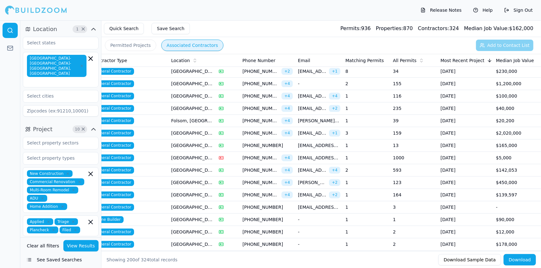
click at [324, 142] on span "[EMAIL_ADDRESS][DOMAIN_NAME]" at bounding box center [319, 145] width 42 height 6
